Goal: Task Accomplishment & Management: Use online tool/utility

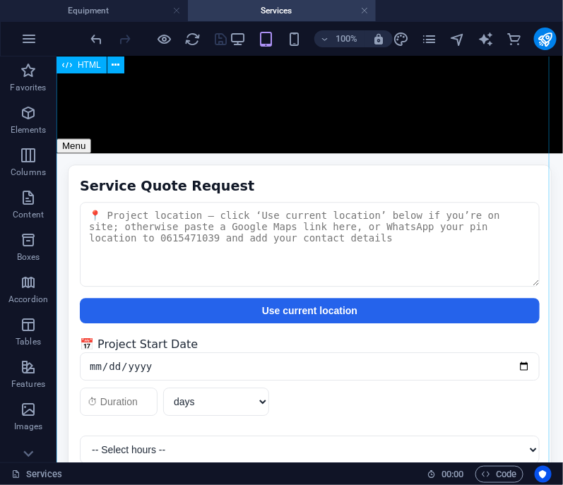
scroll to position [883, 0]
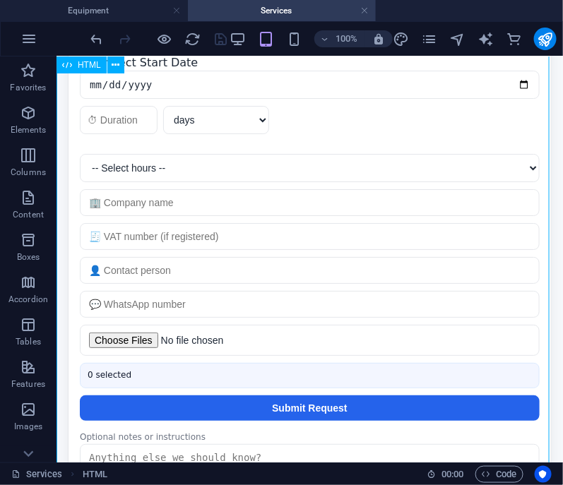
scroll to position [1030, 0]
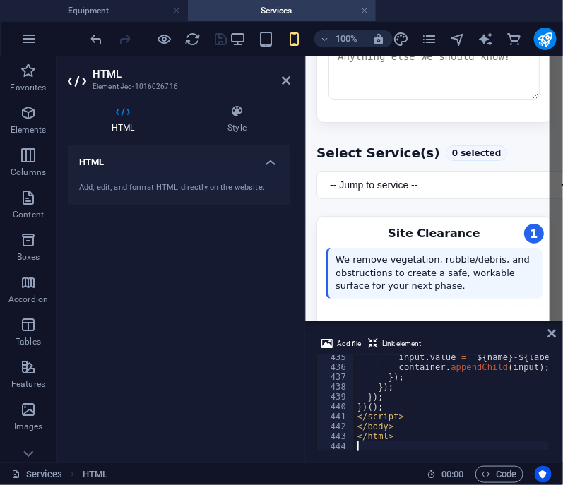
scroll to position [4294, 0]
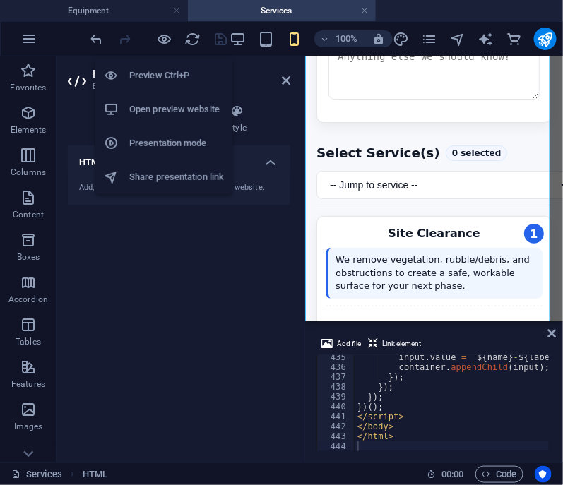
drag, startPoint x: 144, startPoint y: 67, endPoint x: 152, endPoint y: 77, distance: 12.6
click at [144, 68] on h6 "Preview Ctrl+P" at bounding box center [176, 75] width 95 height 17
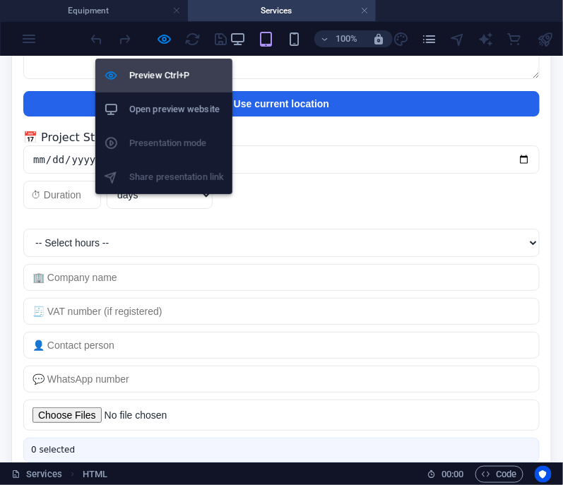
scroll to position [1016, 0]
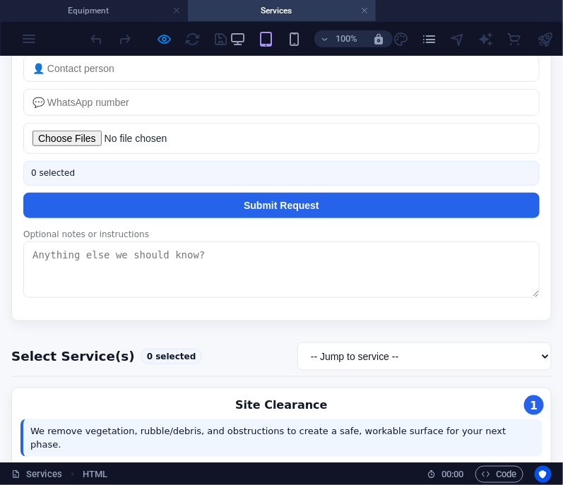
scroll to position [1310, 0]
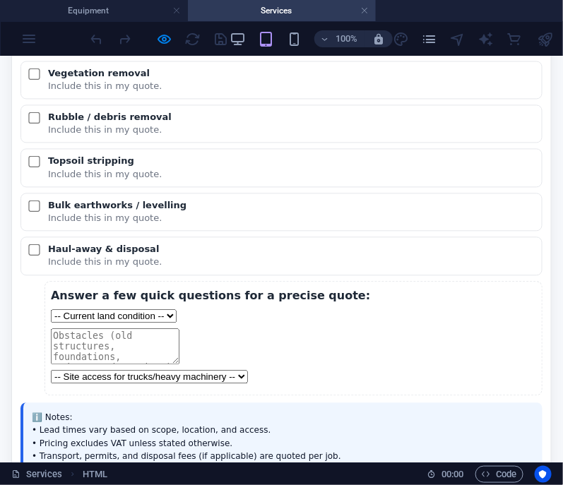
scroll to position [1751, 0]
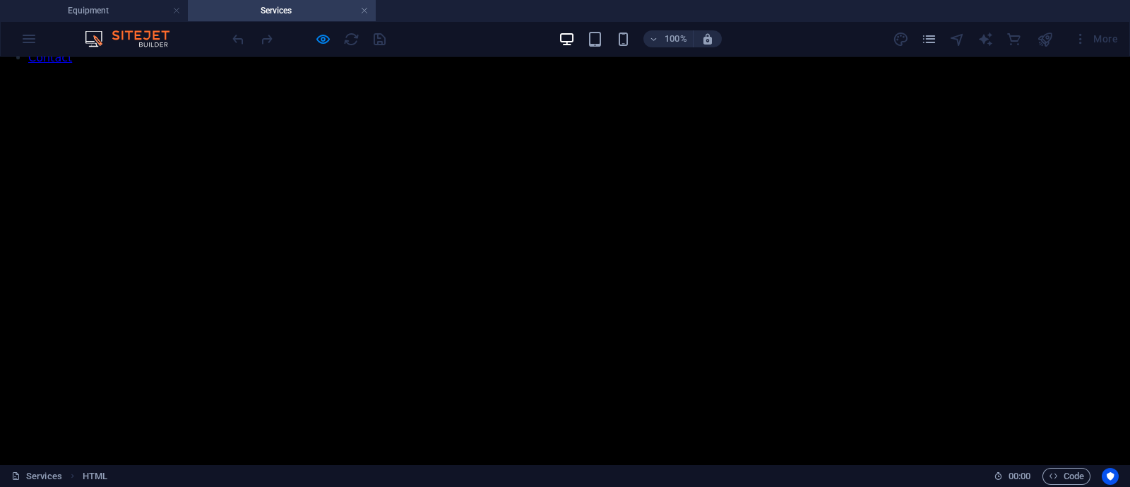
scroll to position [294, 0]
drag, startPoint x: 523, startPoint y: 272, endPoint x: 544, endPoint y: 272, distance: 21.2
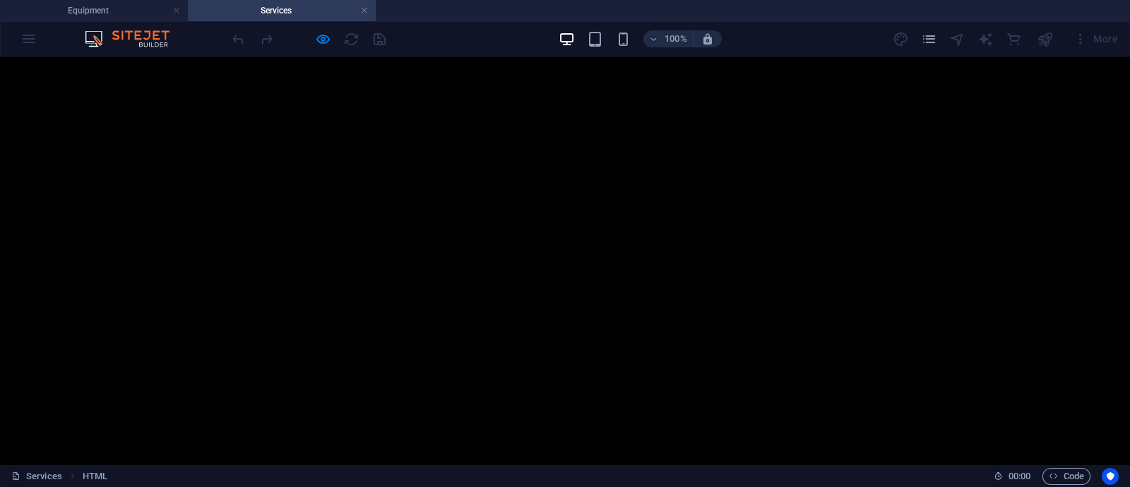
drag, startPoint x: 530, startPoint y: 274, endPoint x: 357, endPoint y: 270, distance: 173.0
drag, startPoint x: 420, startPoint y: 261, endPoint x: 347, endPoint y: 272, distance: 74.2
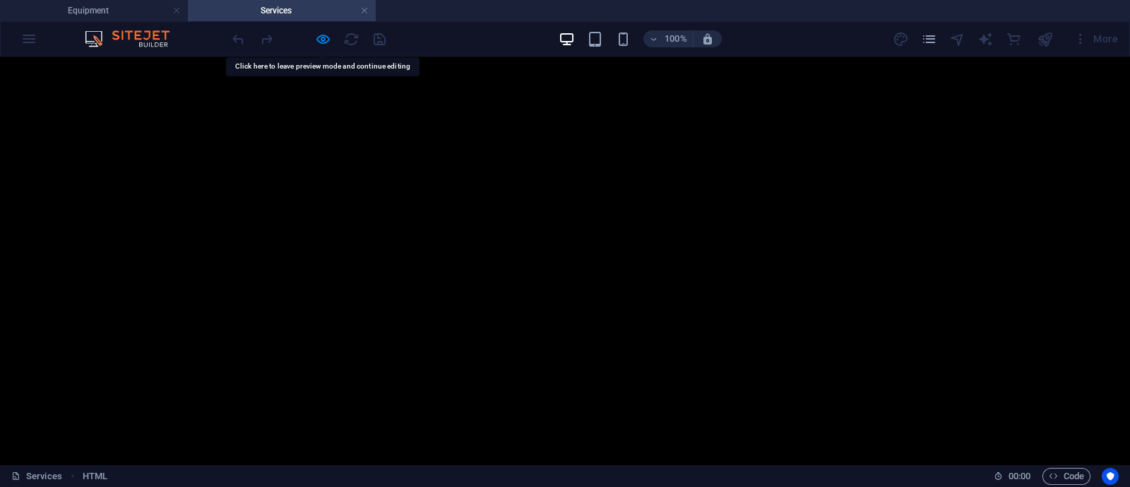
drag, startPoint x: 356, startPoint y: 271, endPoint x: 582, endPoint y: 277, distance: 226.0
copy div "Pricing excludes VAT unless stated otherwise."
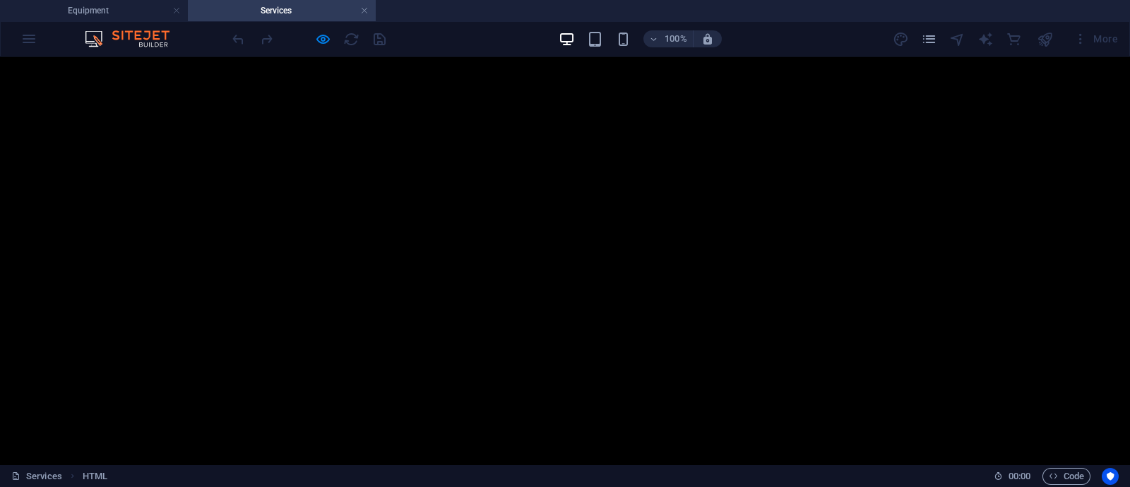
checkbox input"] "false"
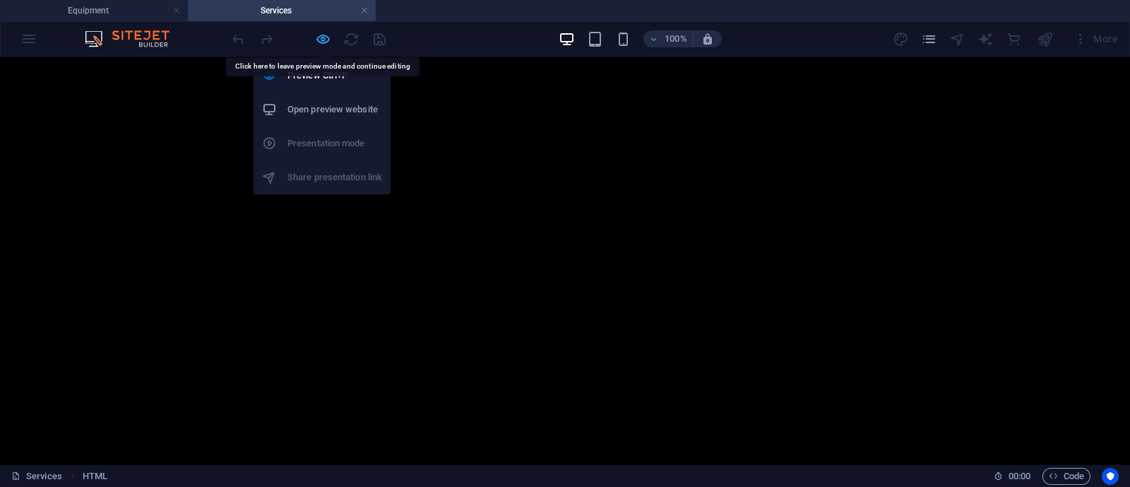
click at [328, 40] on icon "button" at bounding box center [323, 39] width 16 height 16
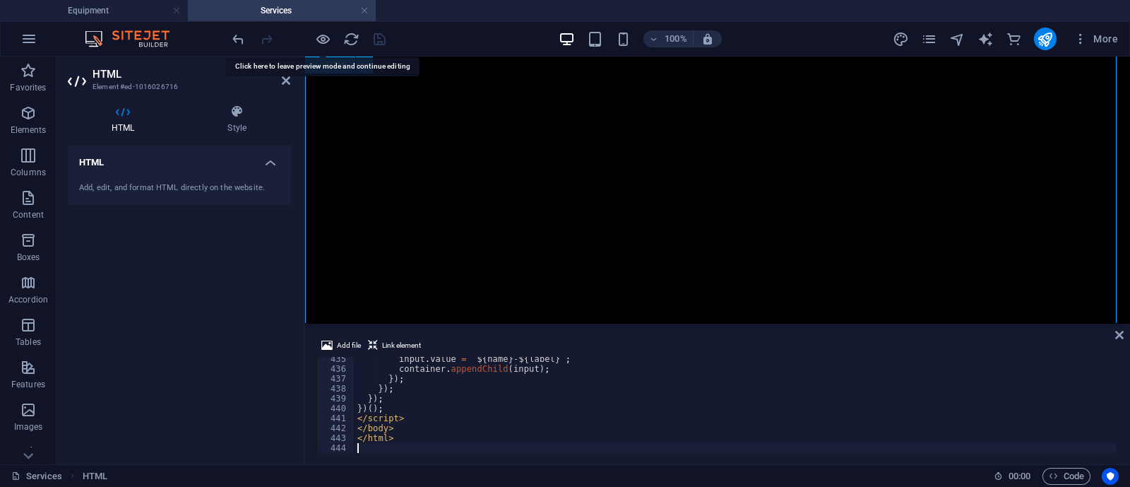
scroll to position [4294, 0]
click at [569, 399] on div "input . value = ` ${ name } - ${ label } ` ; container . appendChild ( input ) …" at bounding box center [1006, 410] width 1305 height 113
type textarea "</html>"
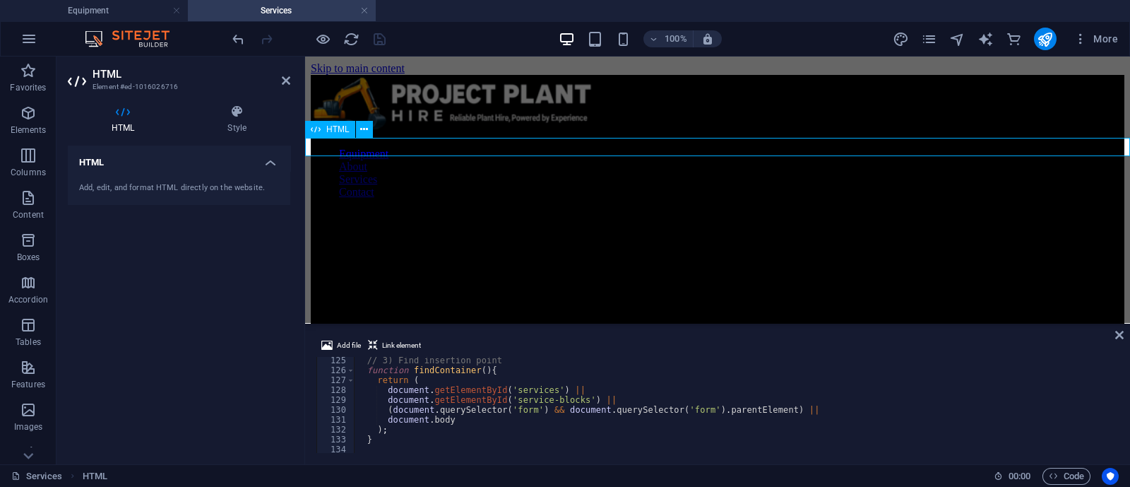
scroll to position [1227, 0]
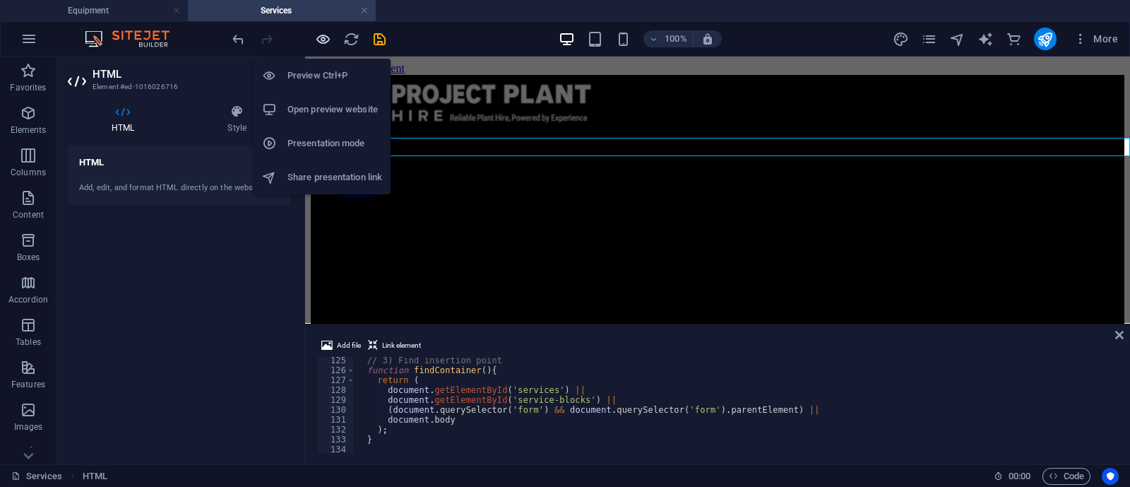
click at [322, 33] on icon "button" at bounding box center [323, 39] width 16 height 16
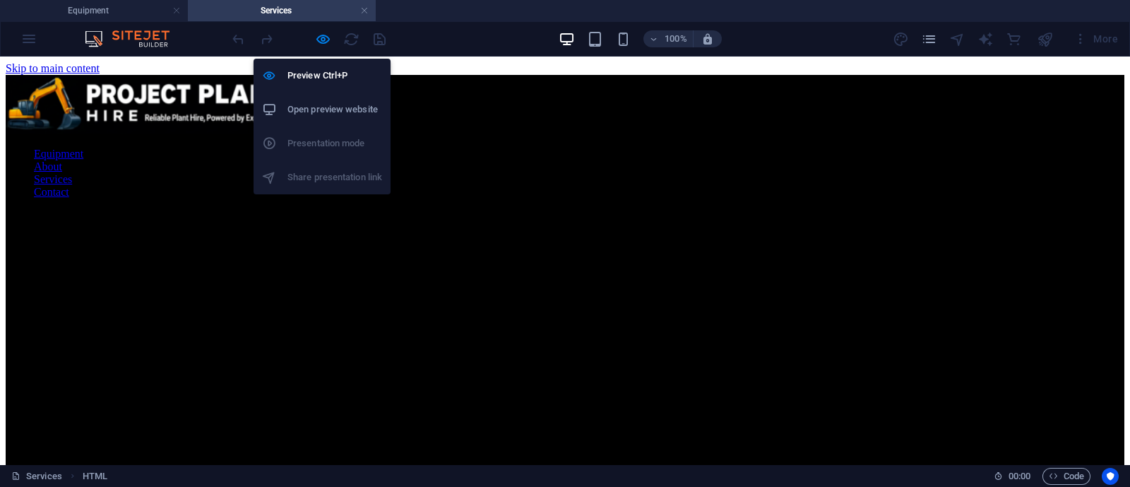
click at [325, 100] on li "Open preview website" at bounding box center [322, 110] width 137 height 34
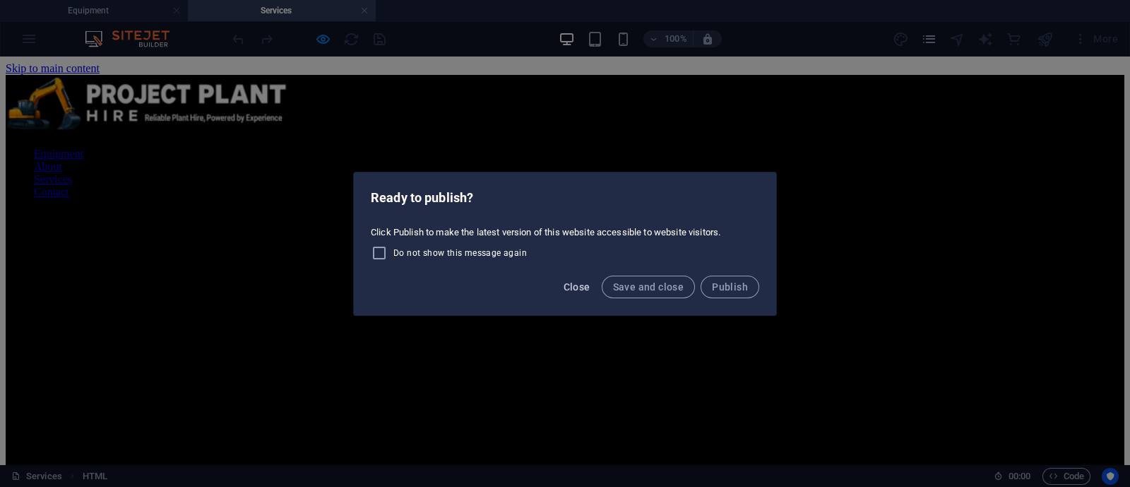
click at [576, 287] on span "Close" at bounding box center [577, 286] width 27 height 11
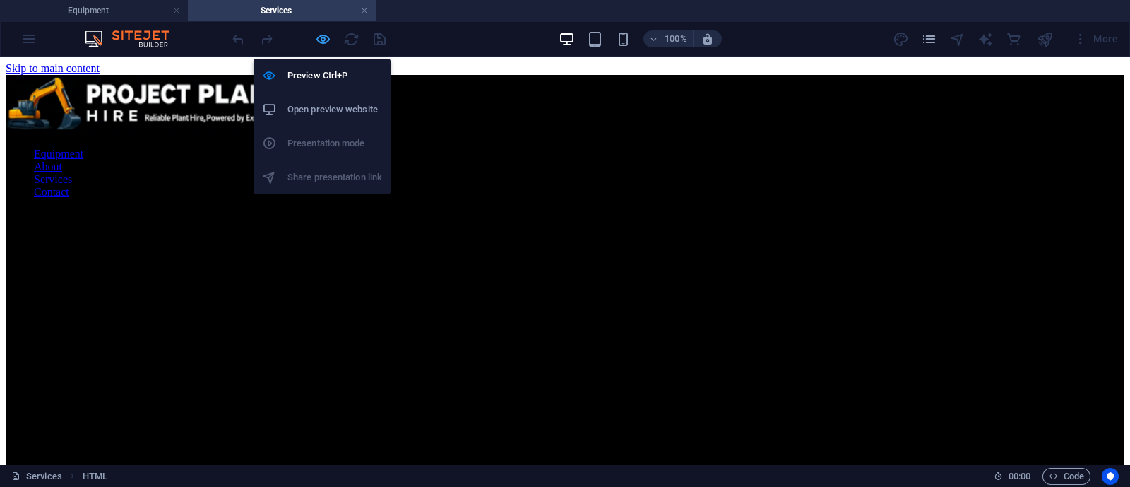
click at [328, 39] on icon "button" at bounding box center [323, 39] width 16 height 16
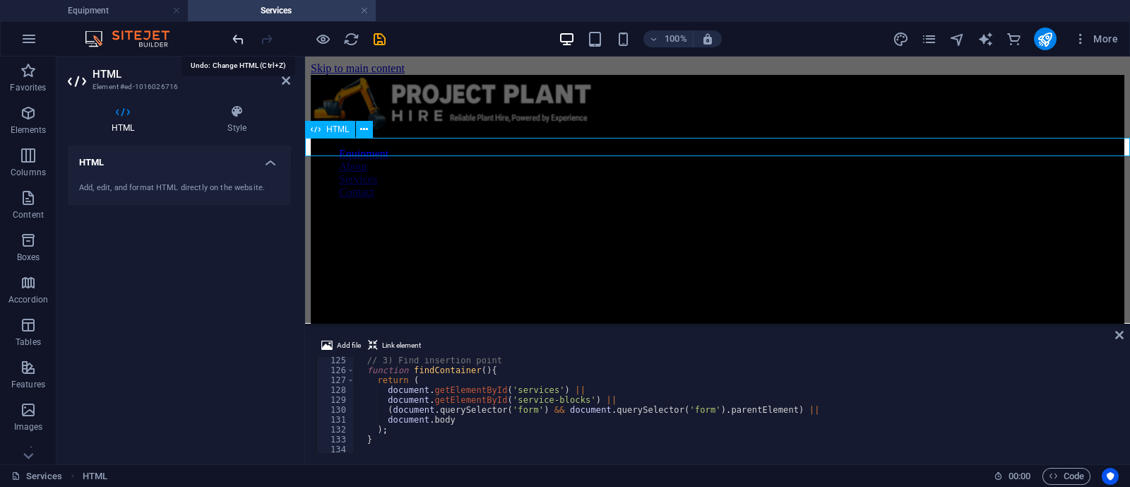
click at [240, 44] on icon "undo" at bounding box center [238, 39] width 16 height 16
type textarea "<!doctype html>"
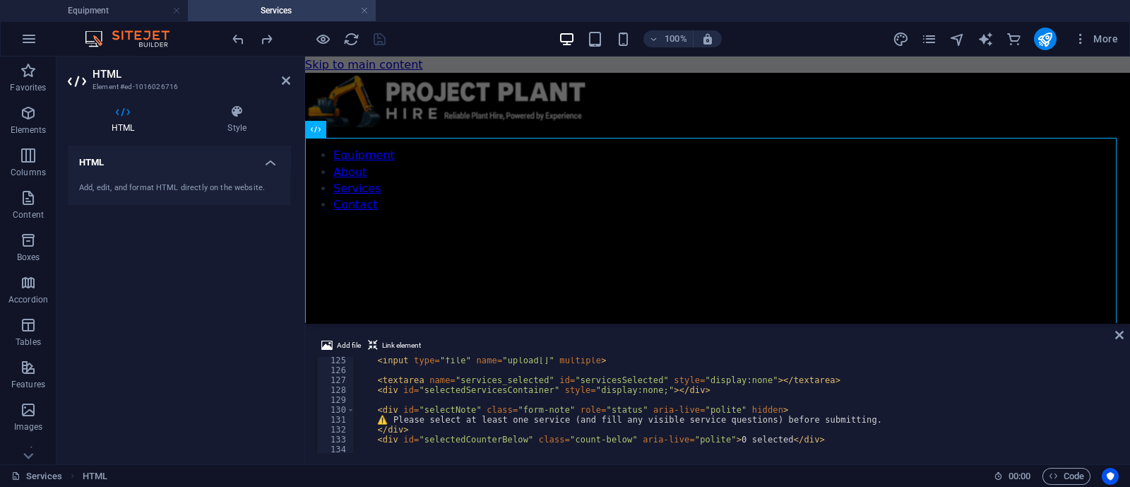
click at [519, 396] on div "< input type = "file" name = "upload[]" multiple > < textarea name = "services_…" at bounding box center [1006, 411] width 1305 height 113
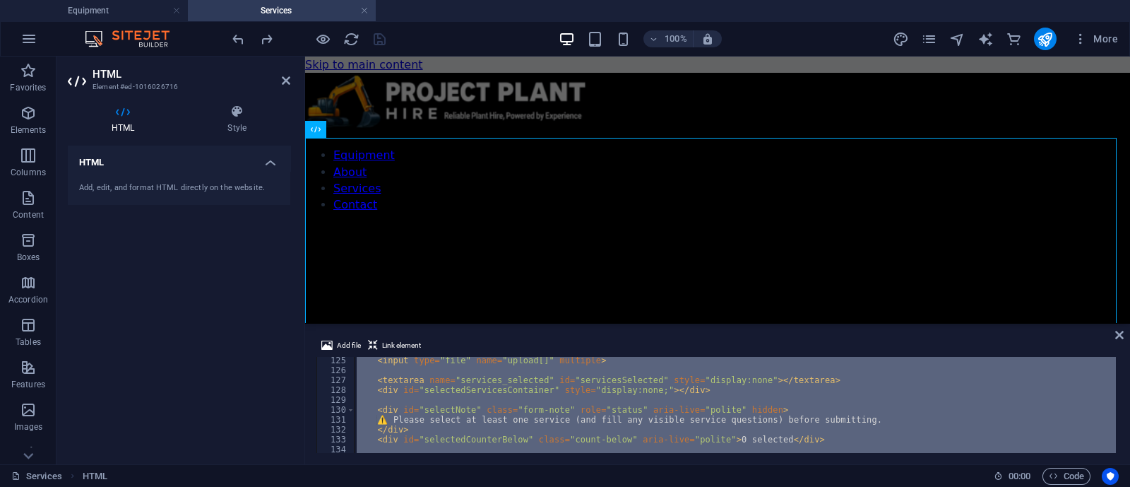
click at [472, 386] on div "< input type = "file" name = "upload[]" multiple > < textarea name = "services_…" at bounding box center [735, 405] width 762 height 96
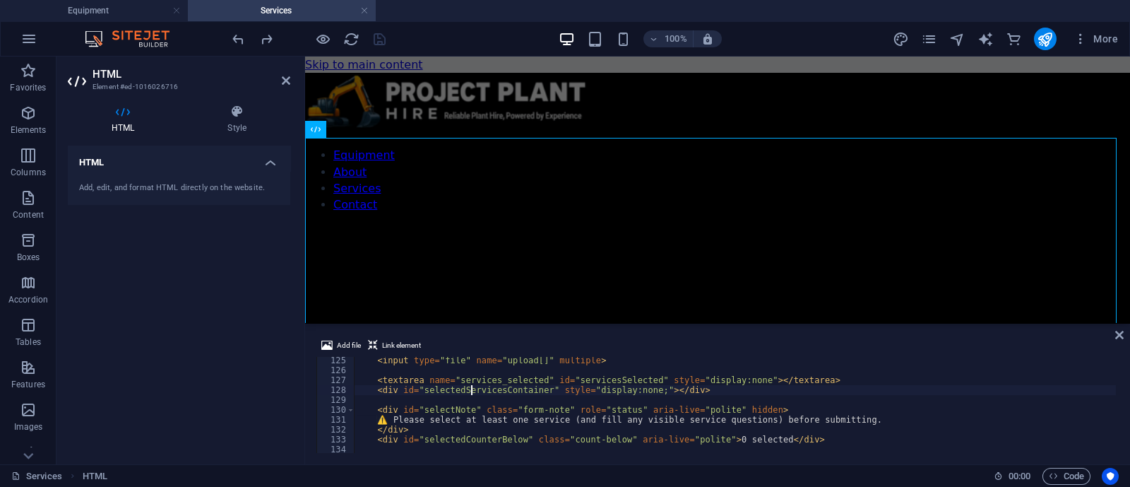
type textarea "</html>"
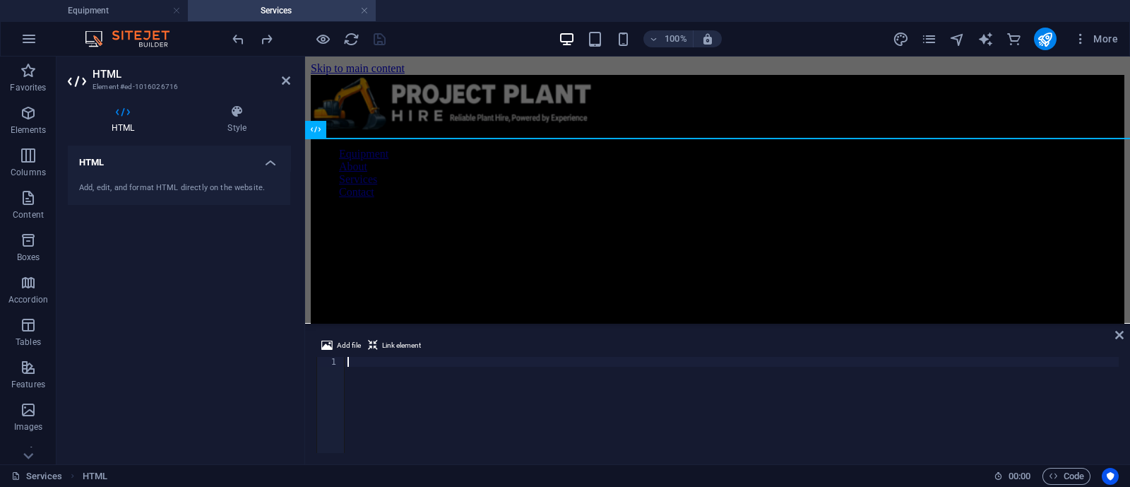
scroll to position [5599, 0]
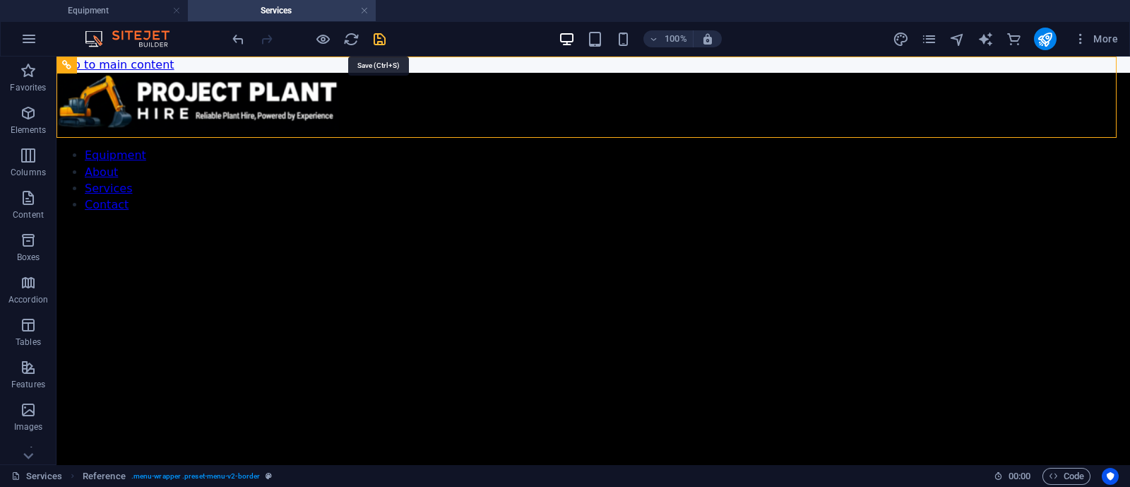
click at [374, 35] on icon "save" at bounding box center [379, 39] width 16 height 16
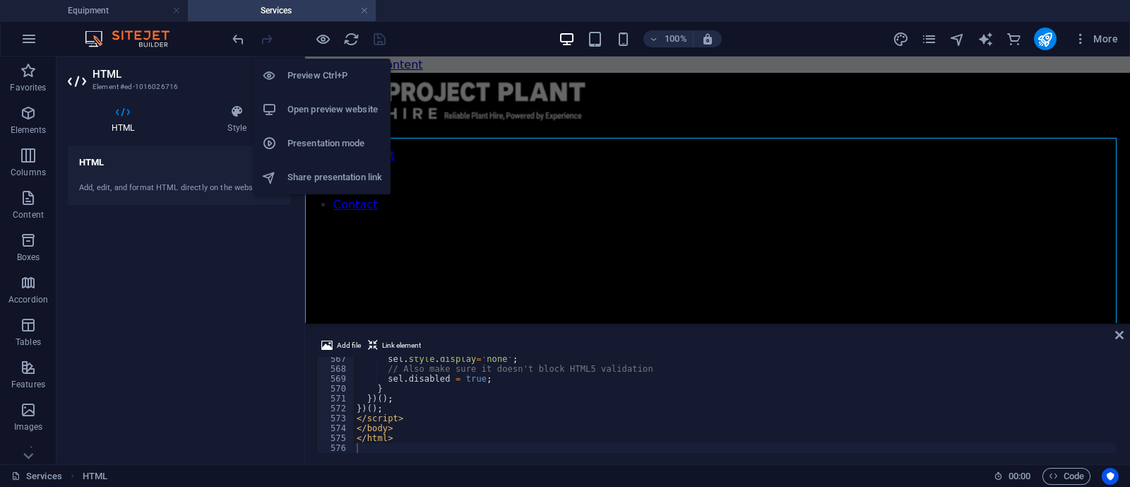
click at [335, 105] on h6 "Open preview website" at bounding box center [334, 109] width 95 height 17
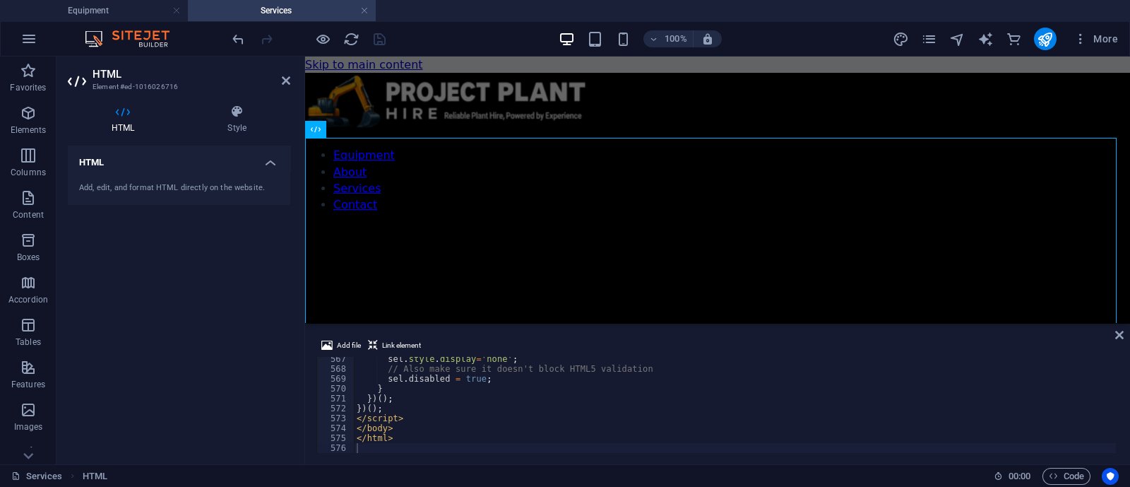
click at [545, 379] on div "sel . style . display = 'none' ; // Also make sure it doesn't block HTML5 valid…" at bounding box center [1006, 410] width 1305 height 113
type textarea "</html>"
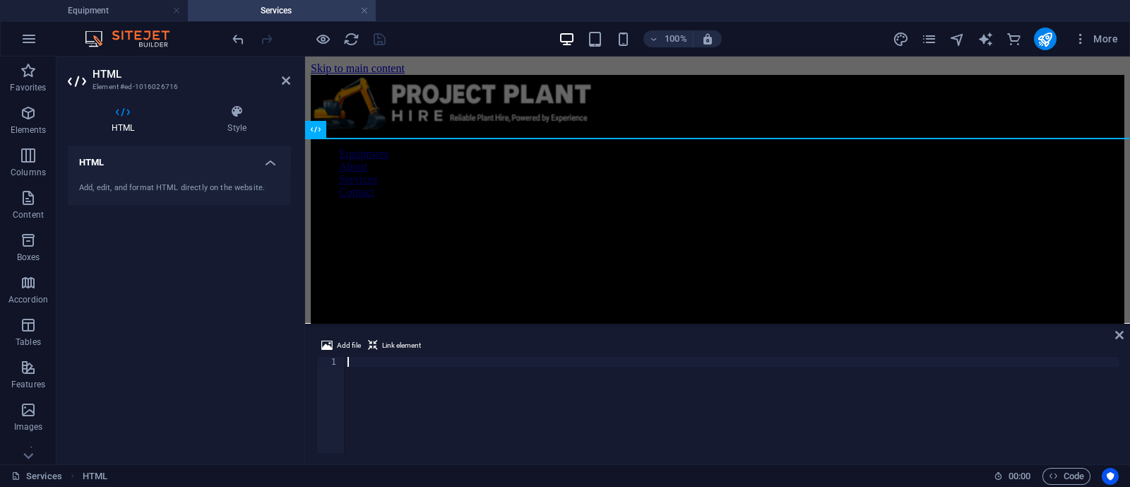
scroll to position [5589, 0]
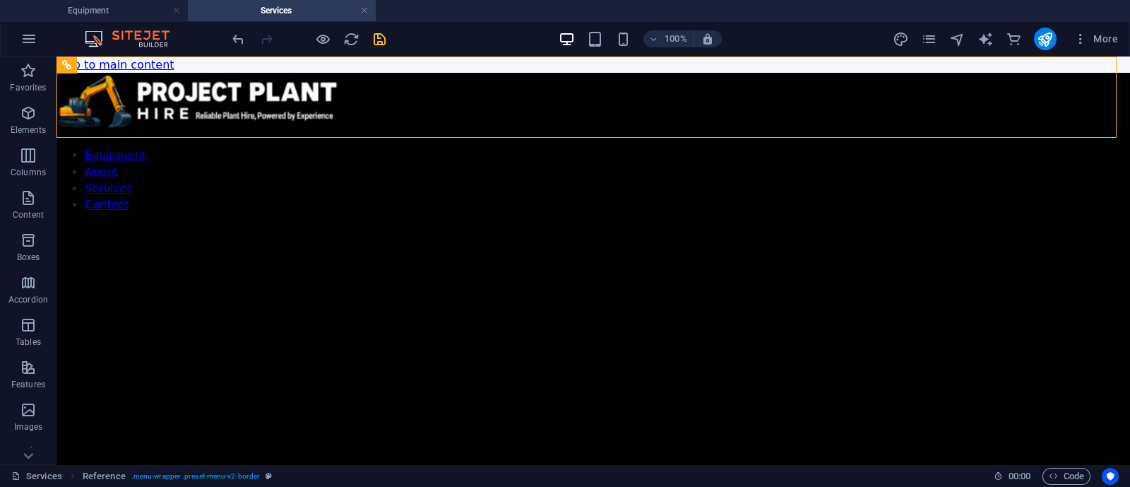
click at [373, 36] on icon "save" at bounding box center [379, 39] width 16 height 16
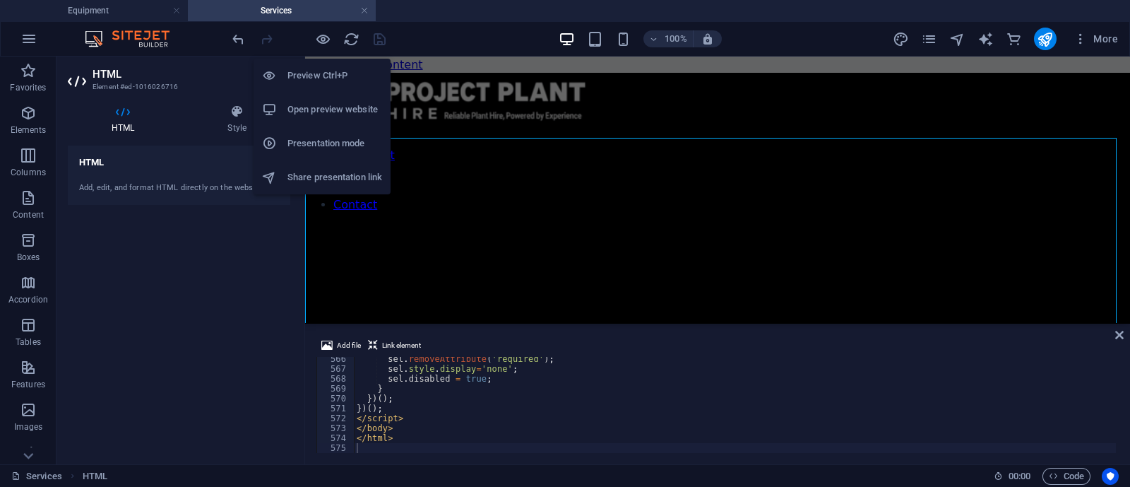
click at [321, 104] on h6 "Open preview website" at bounding box center [334, 109] width 95 height 17
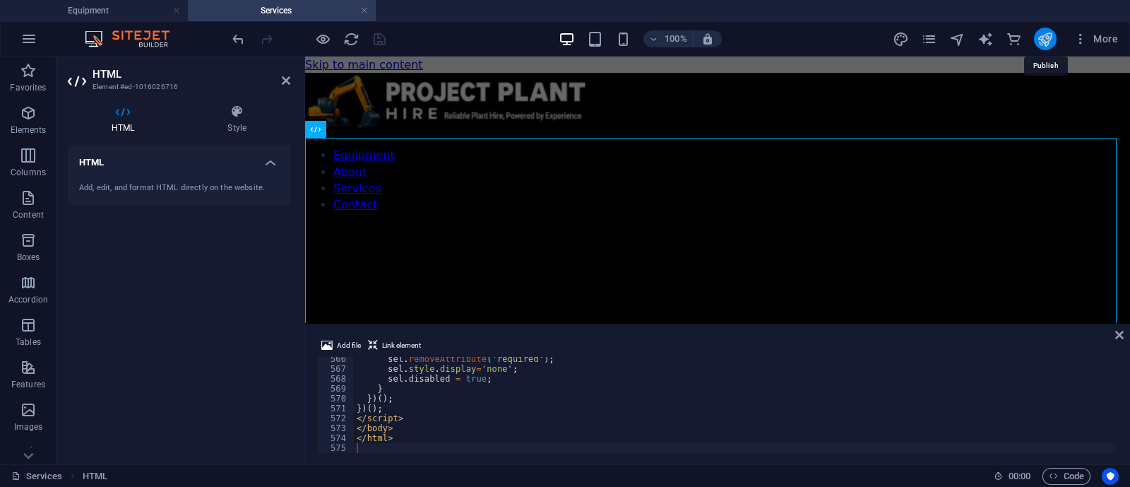
click at [1043, 42] on icon "publish" at bounding box center [1045, 39] width 16 height 16
